Goal: Use online tool/utility

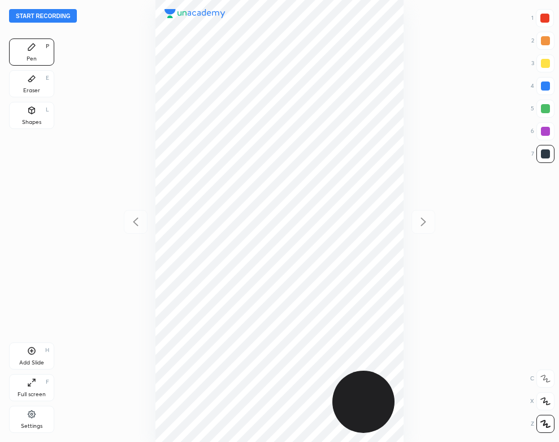
scroll to position [442, 378]
click at [120, 67] on div at bounding box center [279, 221] width 378 height 442
click at [61, 15] on button "Start recording" at bounding box center [43, 16] width 68 height 14
click at [20, 81] on div "Eraser E" at bounding box center [31, 83] width 45 height 27
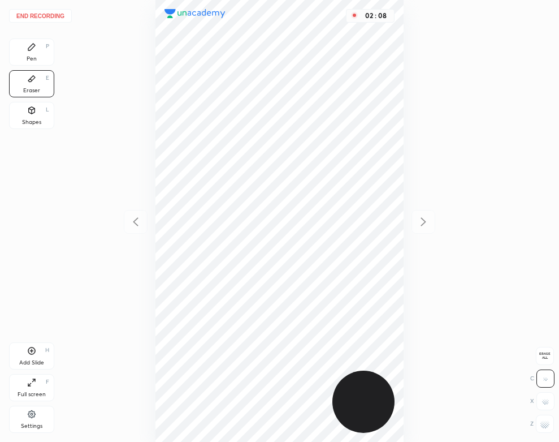
click at [40, 65] on div "Pen P" at bounding box center [31, 51] width 45 height 27
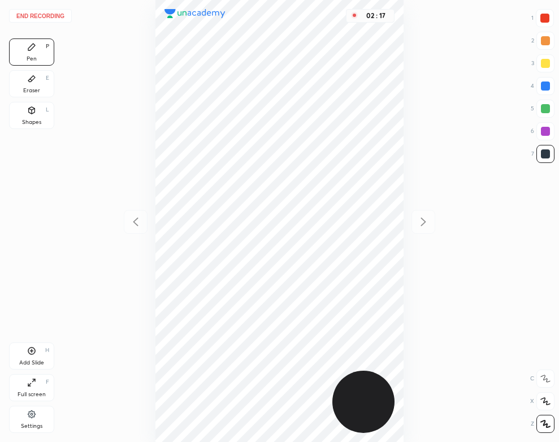
click at [404, 301] on div "02 : 17" at bounding box center [279, 221] width 378 height 442
click at [53, 14] on button "End recording" at bounding box center [40, 16] width 63 height 14
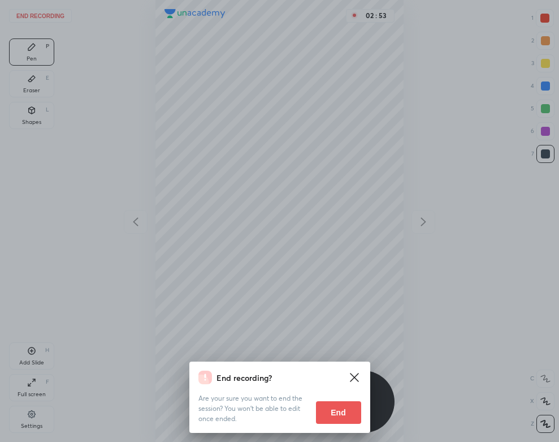
click at [347, 414] on button "End" at bounding box center [338, 412] width 45 height 23
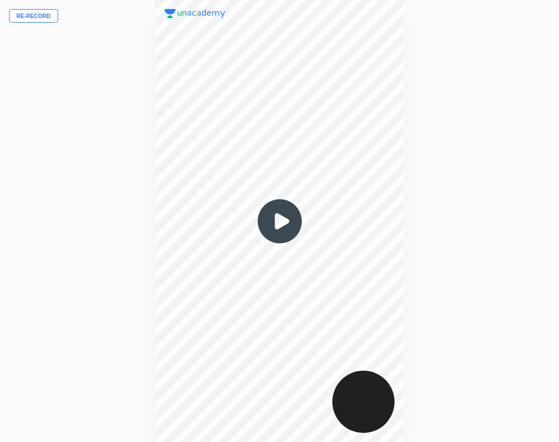
click at [282, 217] on img at bounding box center [280, 221] width 54 height 54
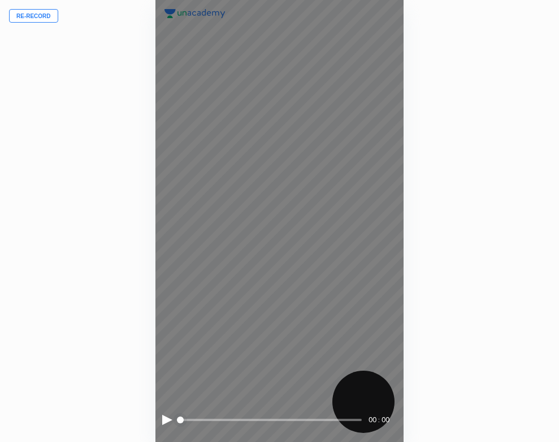
click at [163, 419] on div at bounding box center [167, 419] width 10 height 10
